Goal: Transaction & Acquisition: Purchase product/service

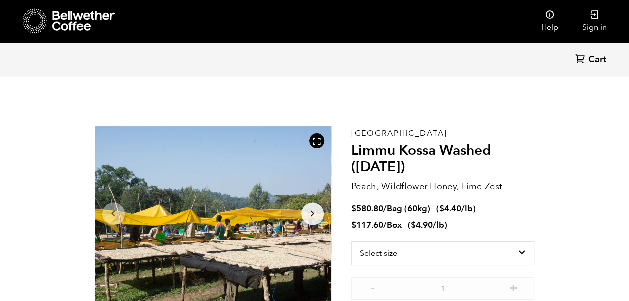
scroll to position [435, 428]
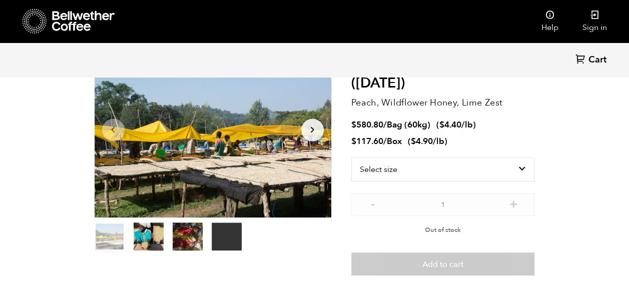
scroll to position [100, 0]
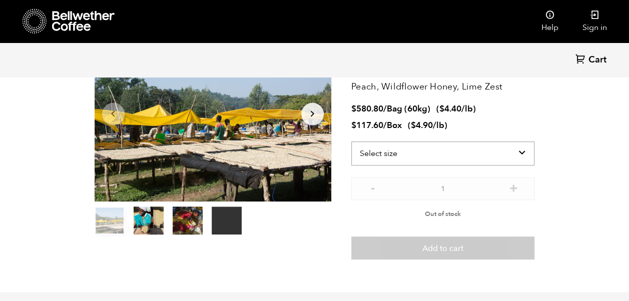
click at [522, 153] on select "Select size Bag (60kg) (132 lbs) Box (24 lbs)" at bounding box center [443, 154] width 184 height 24
click at [351, 142] on select "Select size Bag (60kg) (132 lbs) Box (24 lbs)" at bounding box center [443, 154] width 184 height 24
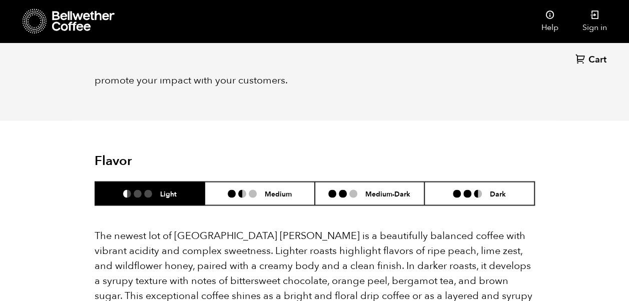
scroll to position [801, 0]
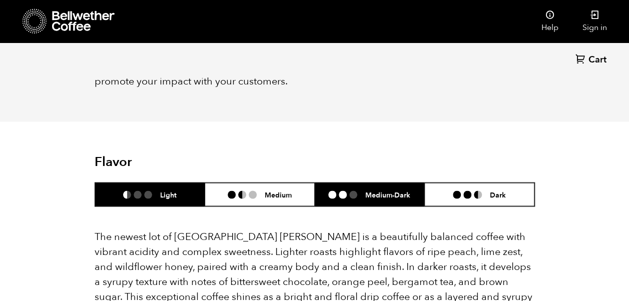
click at [353, 191] on li at bounding box center [353, 195] width 8 height 8
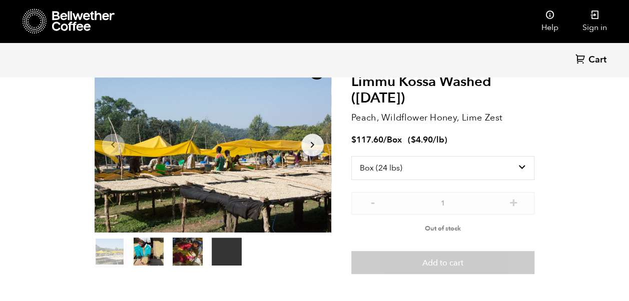
scroll to position [83, 0]
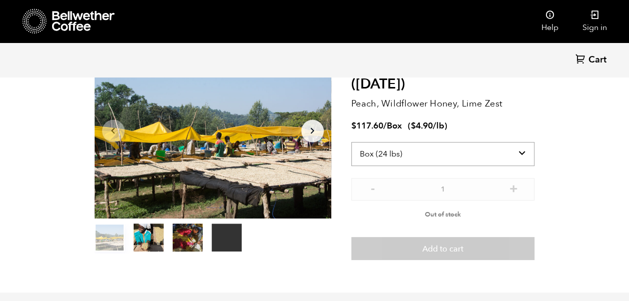
click at [451, 156] on select "Select size Bag (60kg) (132 lbs) Box (24 lbs)" at bounding box center [443, 154] width 184 height 24
select select "bag-3"
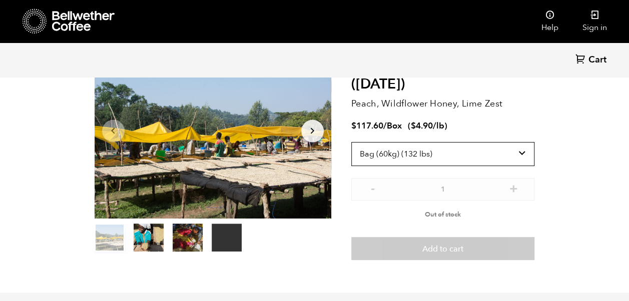
click at [351, 142] on select "Select size Bag (60kg) (132 lbs) Box (24 lbs)" at bounding box center [443, 154] width 184 height 24
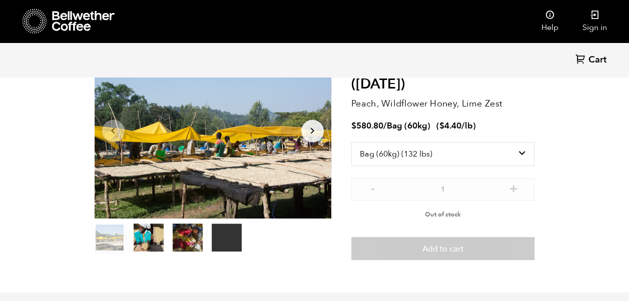
click at [72, 18] on icon at bounding box center [83, 21] width 63 height 20
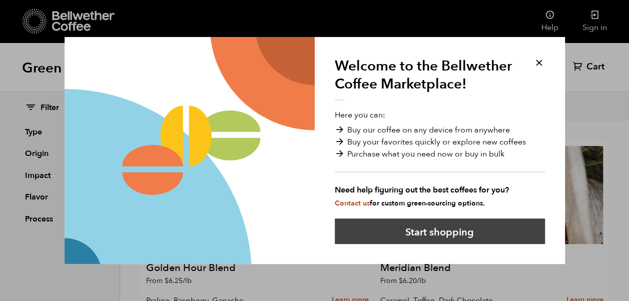
click at [456, 232] on button "Start shopping" at bounding box center [440, 232] width 210 height 26
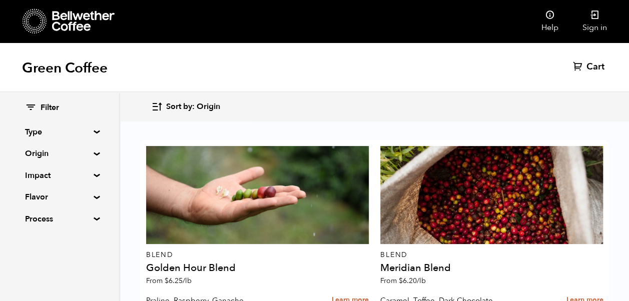
scroll to position [901, 0]
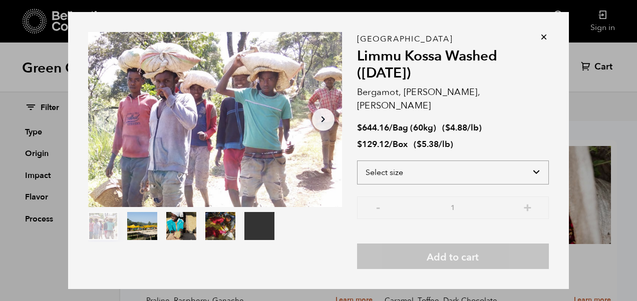
click at [390, 166] on select "Select size Bag (60kg) (132 lbs) Box (24 lbs)" at bounding box center [453, 173] width 192 height 24
click at [357, 161] on select "Select size Bag (60kg) (132 lbs) Box (24 lbs)" at bounding box center [453, 173] width 192 height 24
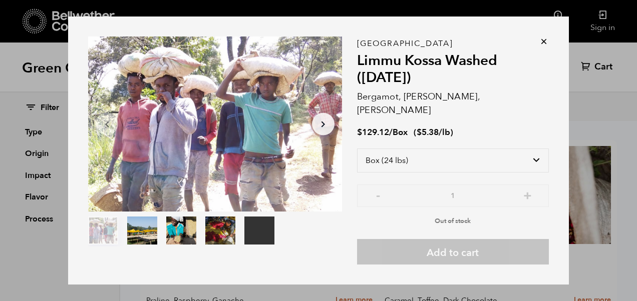
click at [441, 217] on span "Out of stock" at bounding box center [452, 221] width 36 height 9
click at [414, 158] on select "Select size Bag (60kg) (132 lbs) Box (24 lbs)" at bounding box center [453, 161] width 192 height 24
select select "bag-3"
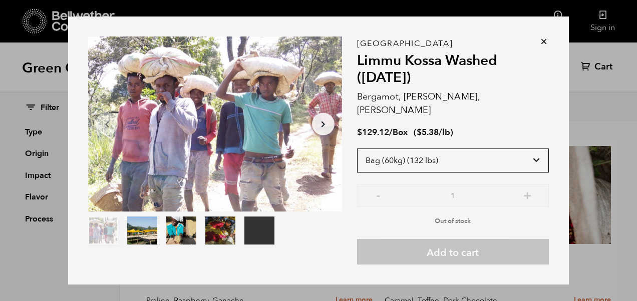
click at [357, 149] on select "Select size Bag (60kg) (132 lbs) Box (24 lbs)" at bounding box center [453, 161] width 192 height 24
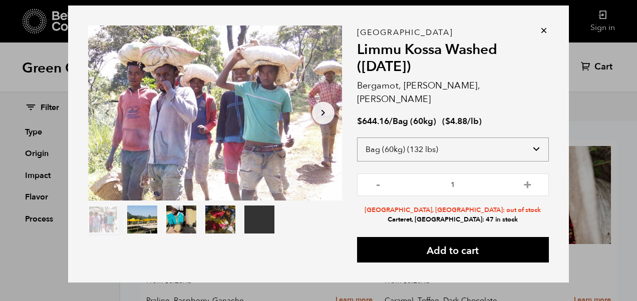
scroll to position [0, 0]
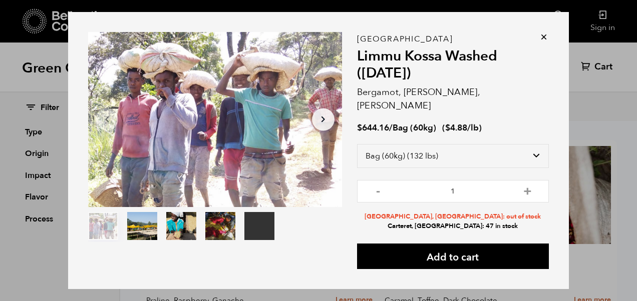
click at [540, 42] on icon at bounding box center [543, 37] width 10 height 10
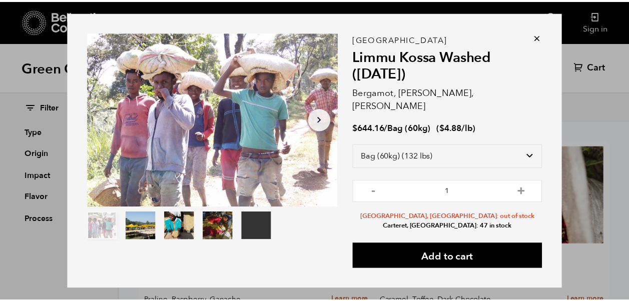
scroll to position [901, 0]
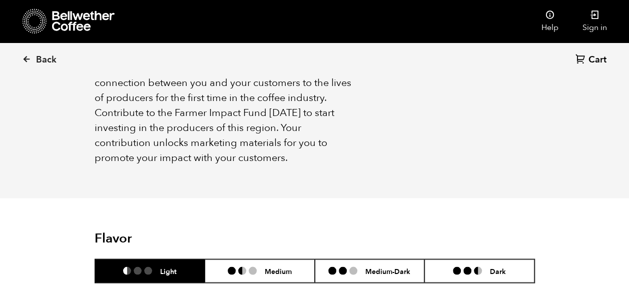
scroll to position [801, 0]
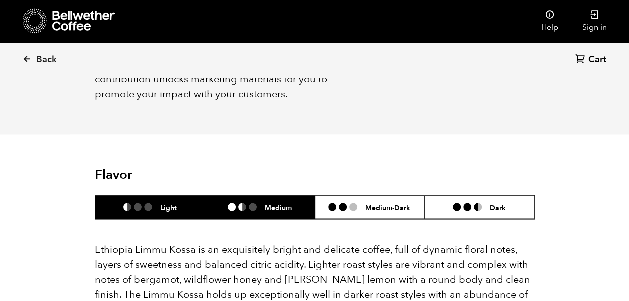
click at [280, 203] on h6 "Medium" at bounding box center [278, 207] width 27 height 9
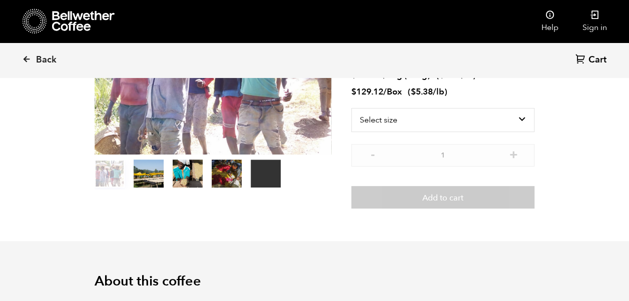
scroll to position [50, 0]
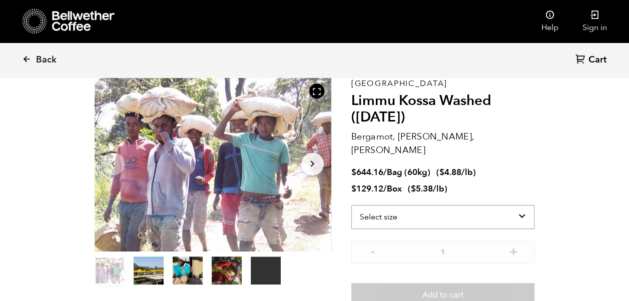
click at [394, 205] on select "Select size Bag (60kg) (132 lbs) Box (24 lbs)" at bounding box center [443, 217] width 184 height 24
select select "box"
click at [351, 205] on select "Select size Bag (60kg) (132 lbs) Box (24 lbs)" at bounding box center [443, 217] width 184 height 24
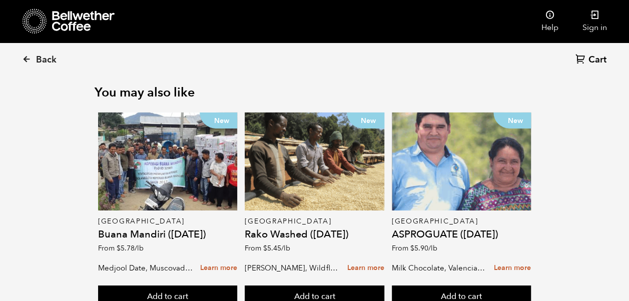
scroll to position [1599, 0]
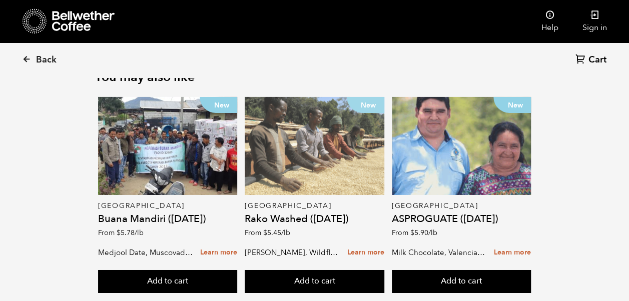
click at [317, 139] on div "New" at bounding box center [314, 146] width 139 height 98
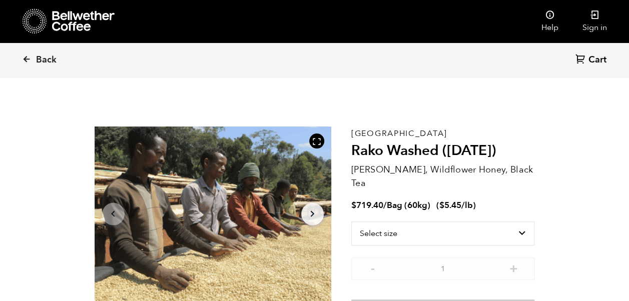
scroll to position [435, 428]
click at [413, 222] on select "Select size Bag (60kg) (132 lbs)" at bounding box center [443, 234] width 184 height 24
click at [405, 172] on p "[PERSON_NAME], Wildflower Honey, Black Tea" at bounding box center [443, 176] width 184 height 27
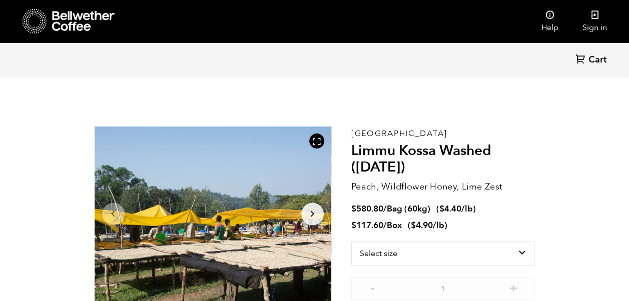
scroll to position [435, 428]
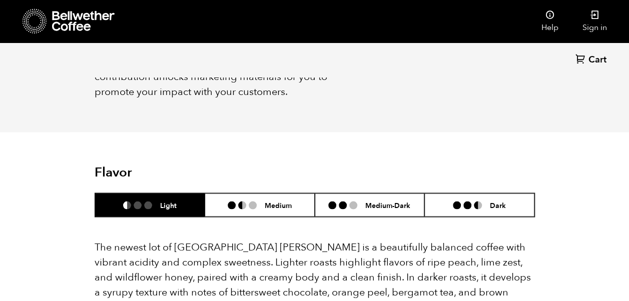
scroll to position [851, 0]
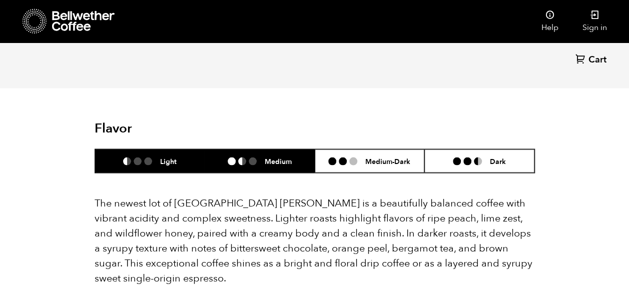
click at [288, 157] on h6 "Medium" at bounding box center [278, 161] width 27 height 9
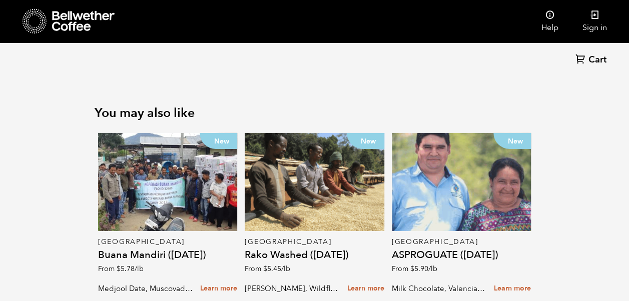
scroll to position [1600, 0]
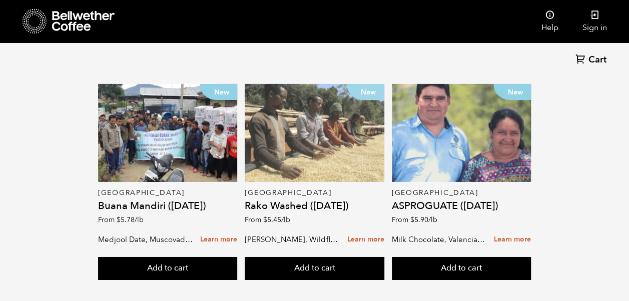
click at [294, 136] on div "New" at bounding box center [314, 133] width 139 height 98
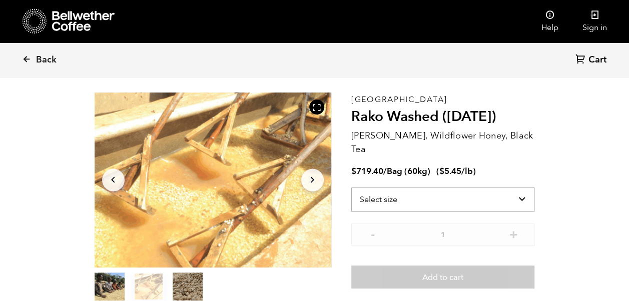
scroll to position [50, 0]
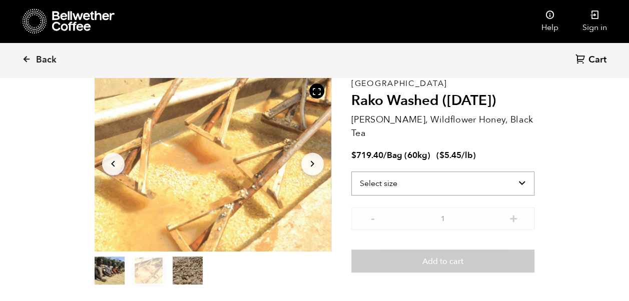
click at [389, 172] on select "Select size Bag (60kg) (132 lbs)" at bounding box center [443, 184] width 184 height 24
click at [395, 150] on span "Bag (60kg)" at bounding box center [409, 156] width 44 height 12
click at [81, 18] on icon at bounding box center [83, 21] width 63 height 20
click at [54, 23] on icon at bounding box center [83, 21] width 63 height 20
